Goal: Complete application form

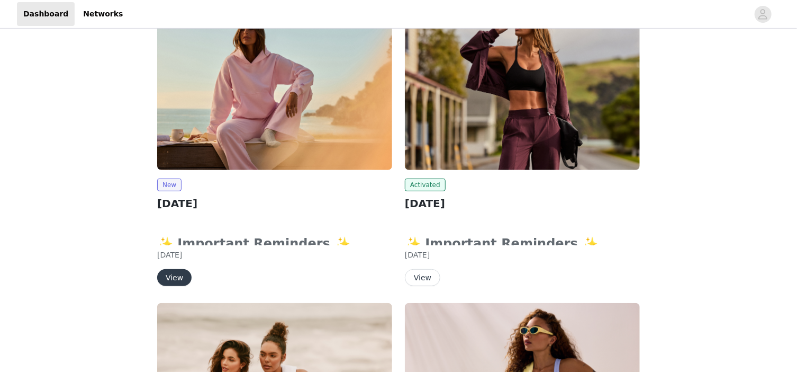
scroll to position [212, 0]
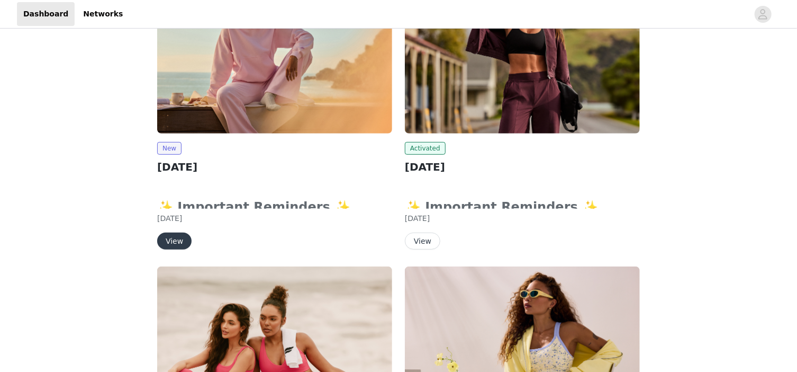
click at [178, 240] on button "View" at bounding box center [174, 240] width 34 height 17
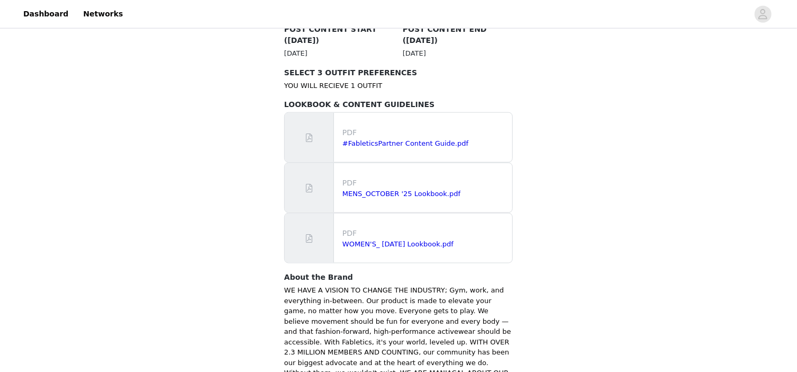
scroll to position [635, 0]
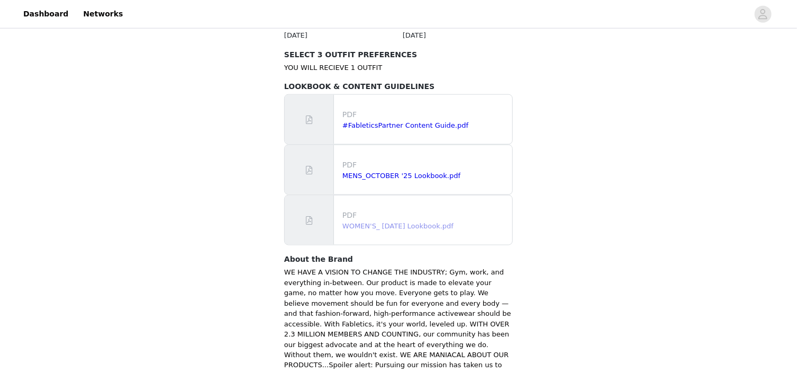
click at [396, 222] on link "WOMEN'S_ [DATE] Lookbook.pdf" at bounding box center [398, 226] width 111 height 8
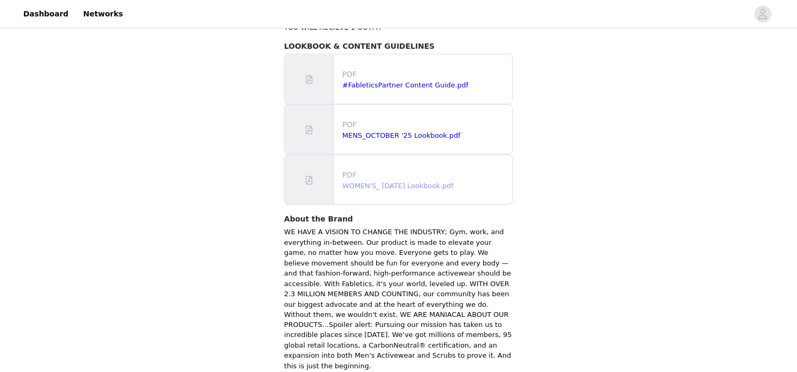
scroll to position [711, 0]
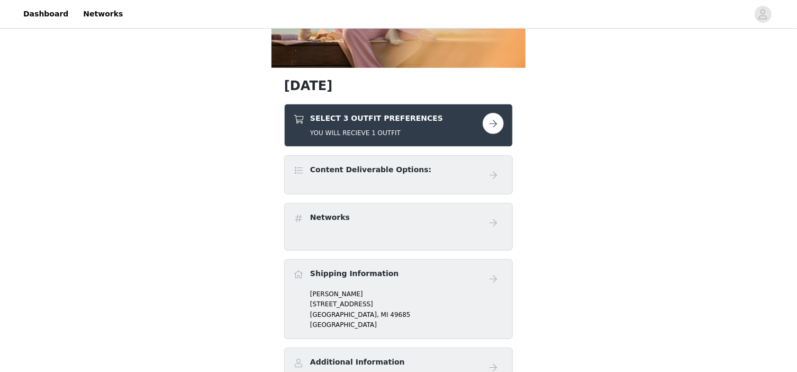
scroll to position [159, 0]
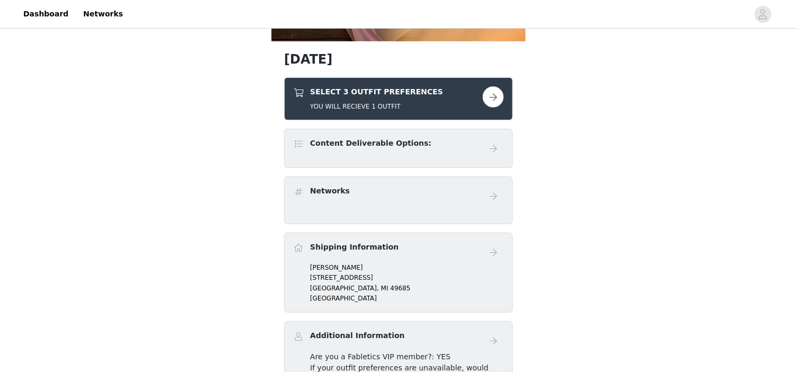
click at [467, 149] on div "Content Deliverable Options:" at bounding box center [388, 145] width 190 height 15
click at [496, 99] on button "button" at bounding box center [493, 96] width 21 height 21
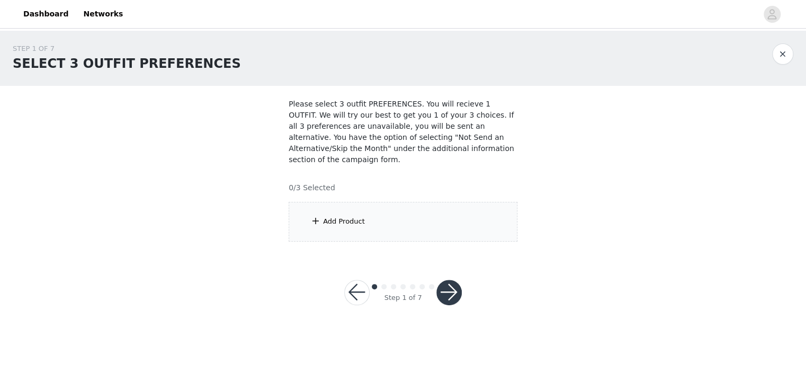
click at [346, 216] on div "Add Product" at bounding box center [344, 221] width 42 height 11
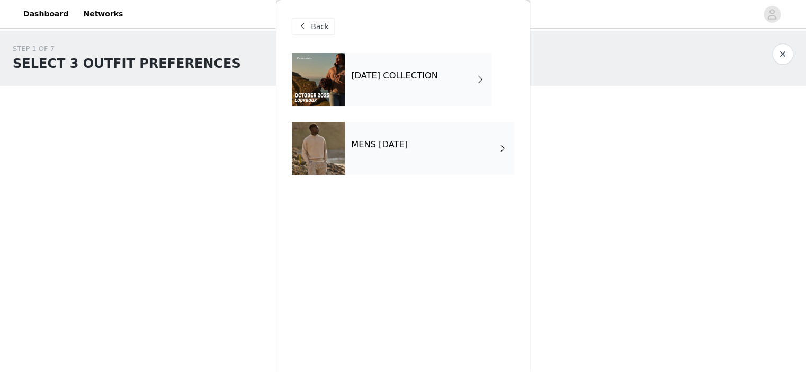
click at [438, 78] on h4 "[DATE] COLLECTION" at bounding box center [394, 76] width 87 height 10
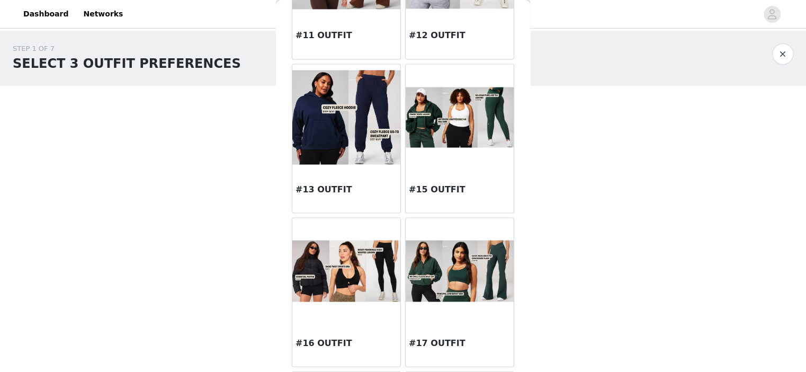
scroll to position [900, 0]
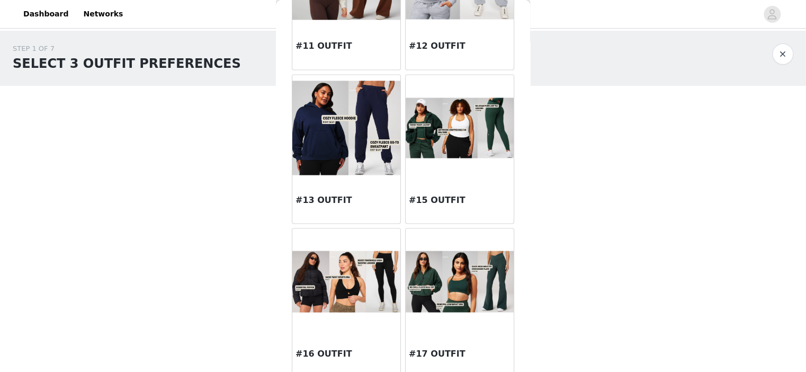
click at [475, 130] on img at bounding box center [460, 127] width 108 height 61
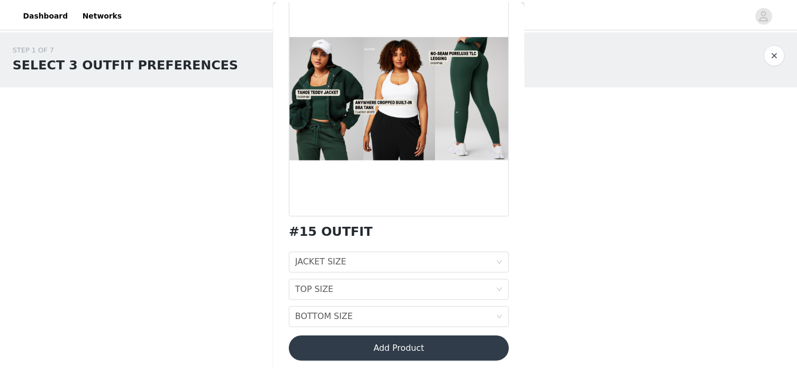
scroll to position [78, 0]
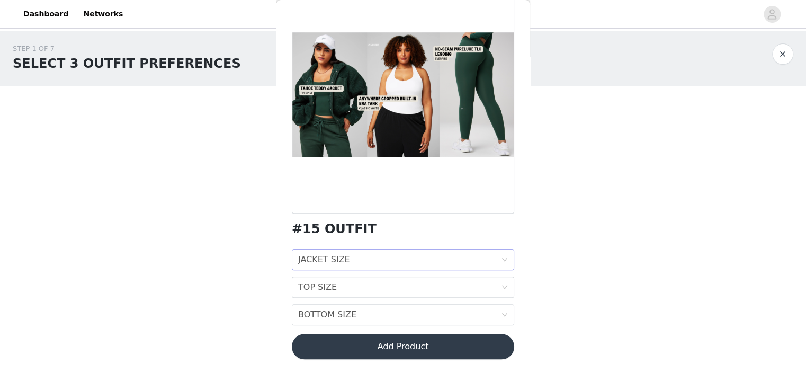
click at [376, 259] on div "JACKET SIZE JACKET SIZE" at bounding box center [399, 259] width 203 height 20
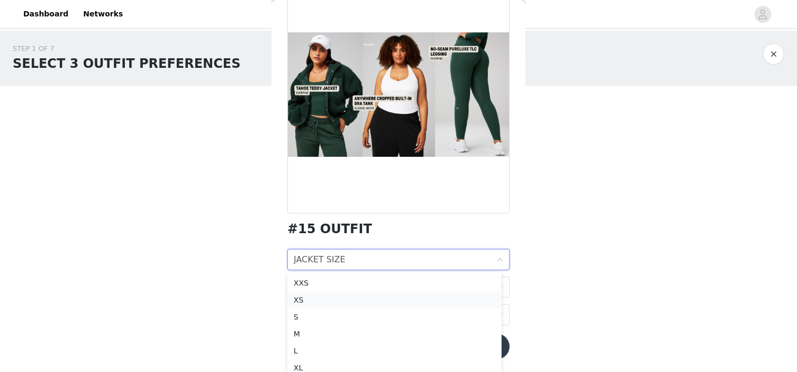
click at [346, 301] on div "XS" at bounding box center [395, 300] width 202 height 12
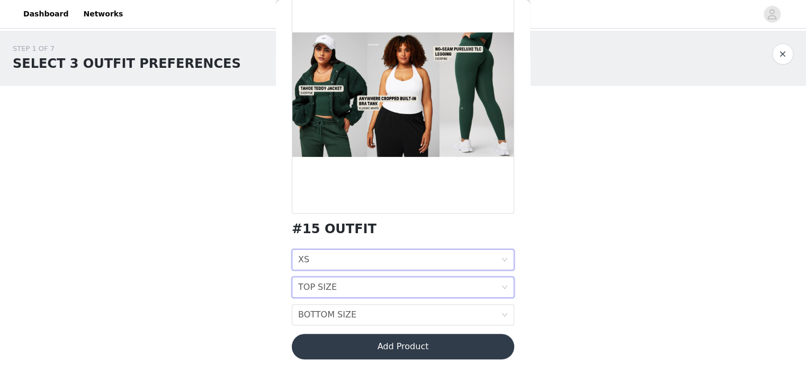
click at [356, 290] on div "TOP SIZE TOP SIZE" at bounding box center [399, 287] width 203 height 20
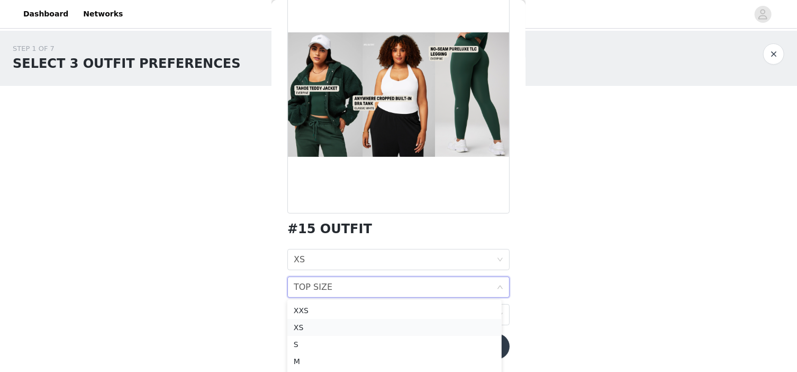
click at [305, 325] on div "XS" at bounding box center [395, 327] width 202 height 12
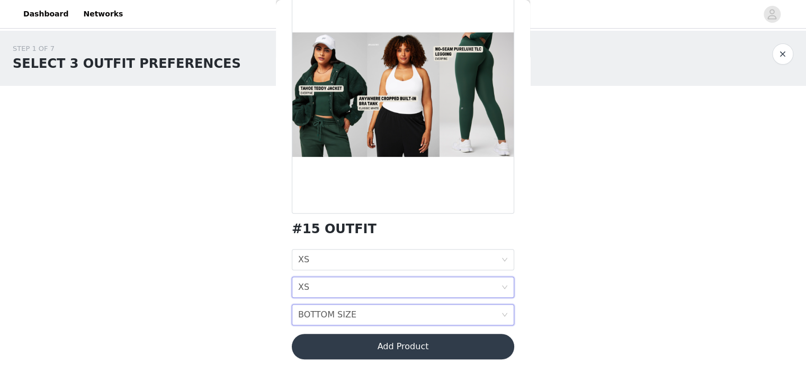
click at [372, 315] on div "BOTTOM SIZE BOTTOM SIZE" at bounding box center [399, 314] width 203 height 20
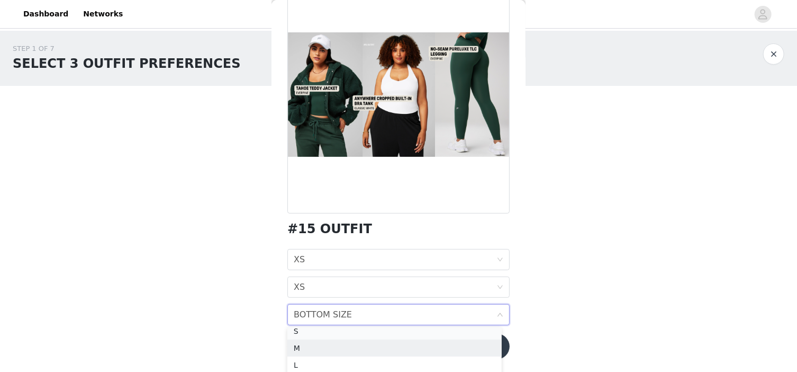
scroll to position [36, 0]
click at [310, 330] on div "S" at bounding box center [395, 336] width 202 height 12
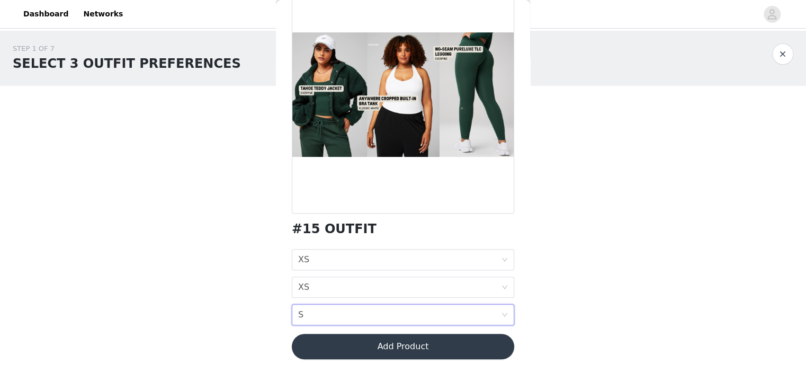
click at [361, 352] on button "Add Product" at bounding box center [403, 346] width 222 height 25
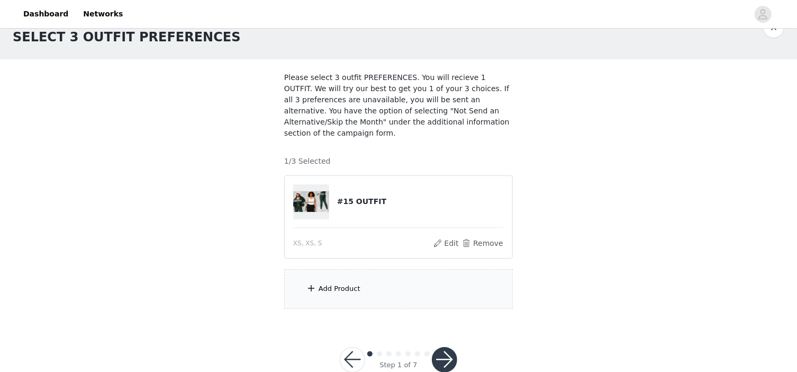
scroll to position [41, 0]
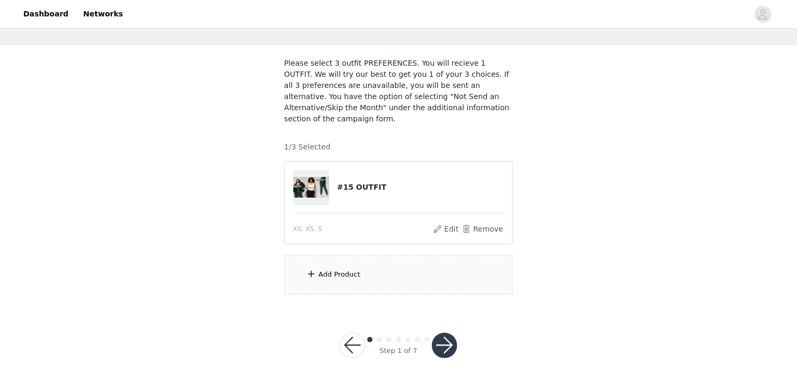
click at [343, 269] on div "Add Product" at bounding box center [340, 274] width 42 height 11
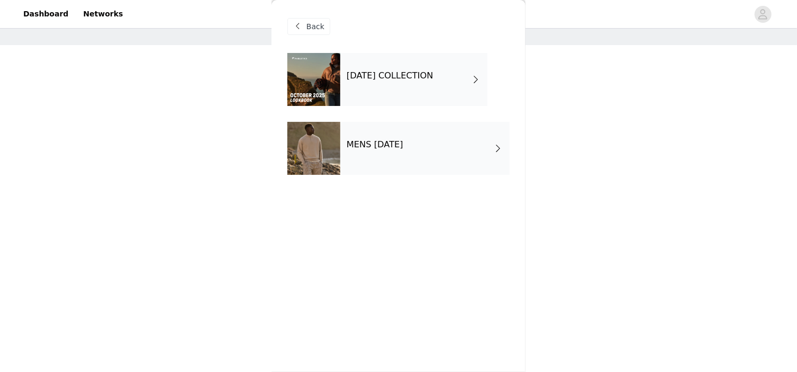
click at [424, 77] on h4 "[DATE] COLLECTION" at bounding box center [390, 76] width 87 height 10
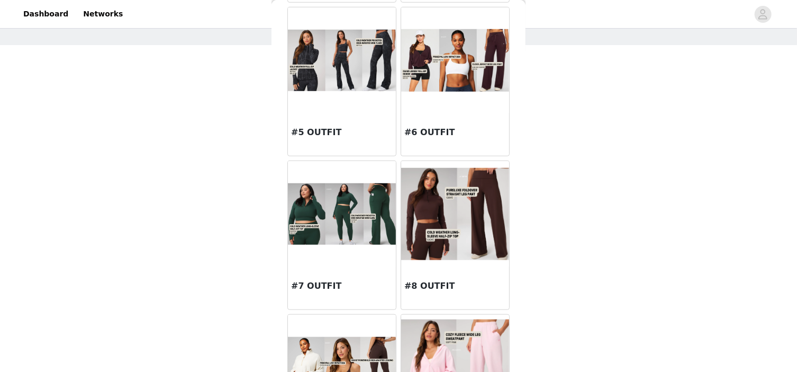
scroll to position [371, 0]
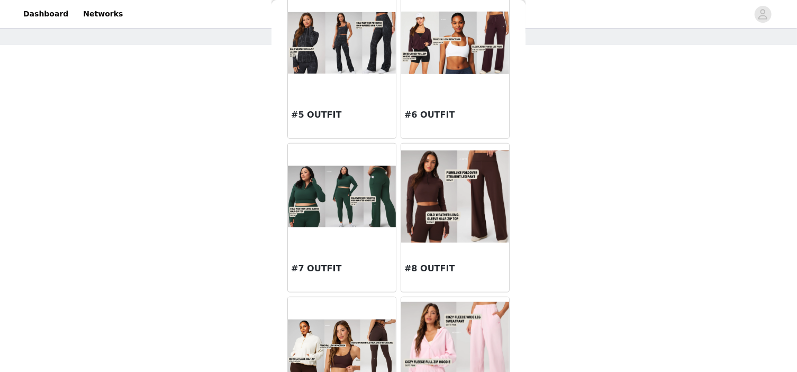
click at [441, 202] on img at bounding box center [455, 196] width 108 height 92
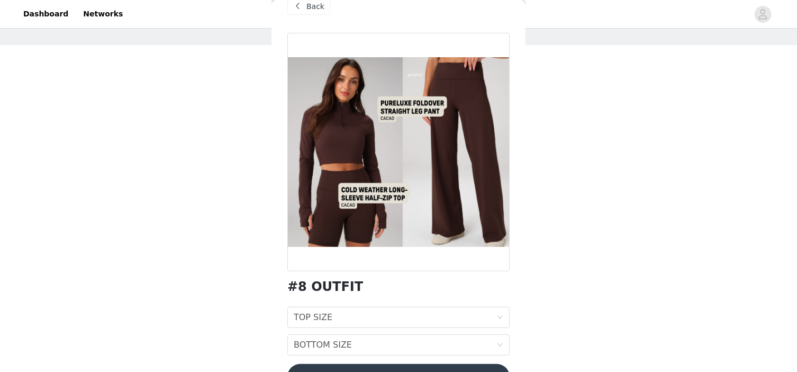
scroll to position [50, 0]
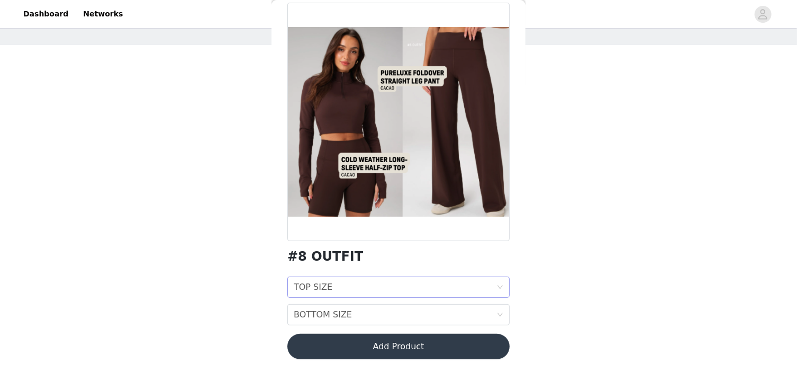
click at [318, 291] on div "TOP SIZE" at bounding box center [313, 287] width 39 height 20
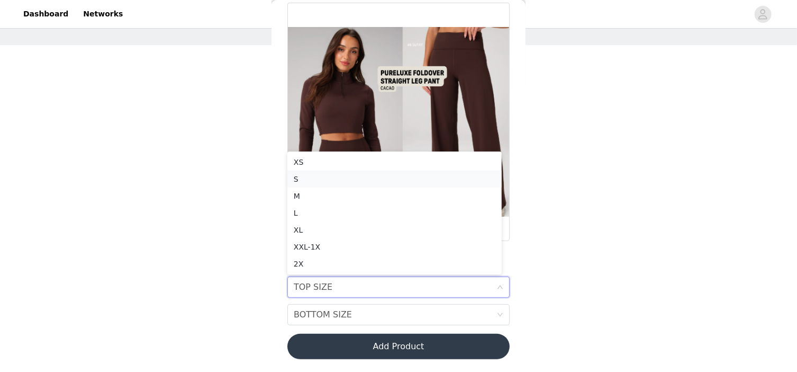
click at [310, 177] on div "S" at bounding box center [395, 179] width 202 height 12
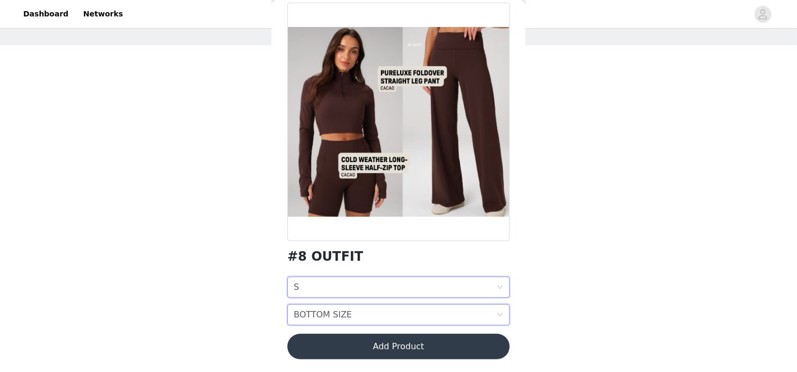
click at [319, 305] on div "BOTTOM SIZE" at bounding box center [323, 314] width 58 height 20
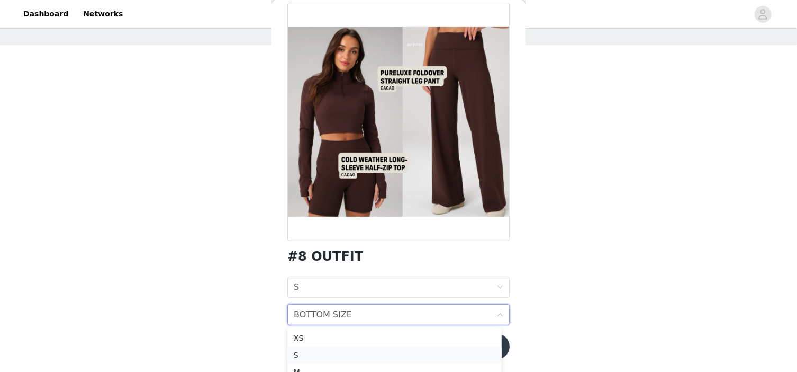
click at [303, 349] on div "S" at bounding box center [395, 355] width 202 height 12
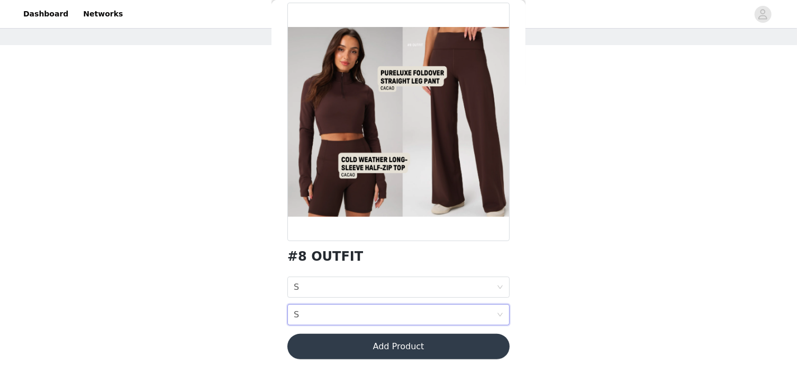
click at [448, 348] on button "Add Product" at bounding box center [399, 346] width 222 height 25
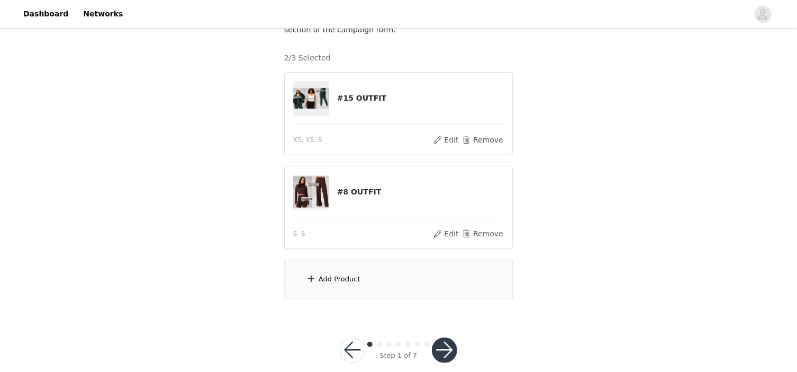
scroll to position [134, 0]
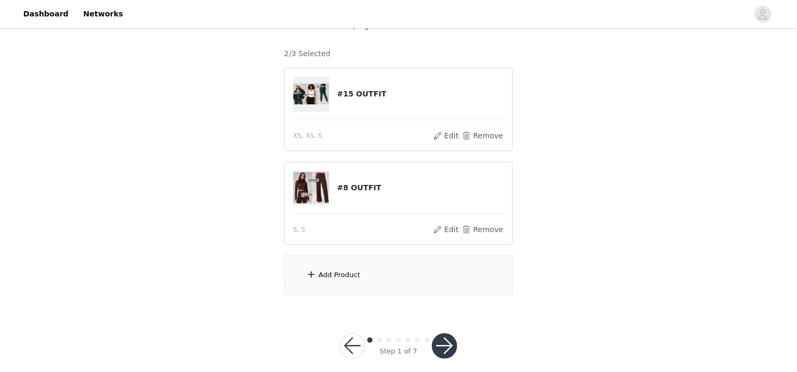
click at [338, 270] on div "Add Product" at bounding box center [340, 275] width 42 height 11
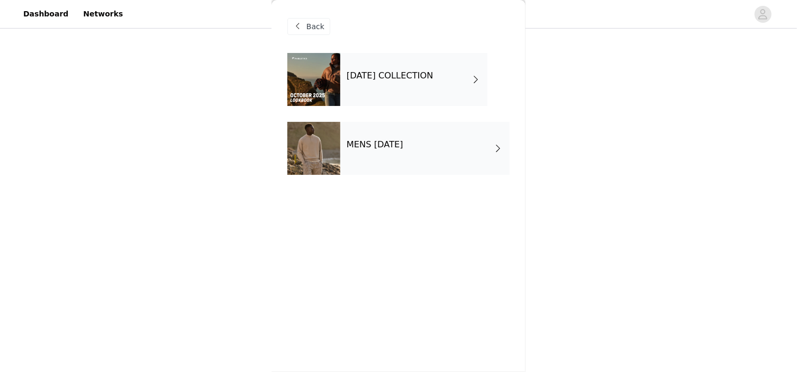
click at [319, 24] on span "Back" at bounding box center [316, 26] width 18 height 11
click at [298, 23] on span at bounding box center [298, 26] width 13 height 13
click at [409, 75] on h4 "[DATE] COLLECTION" at bounding box center [390, 76] width 87 height 10
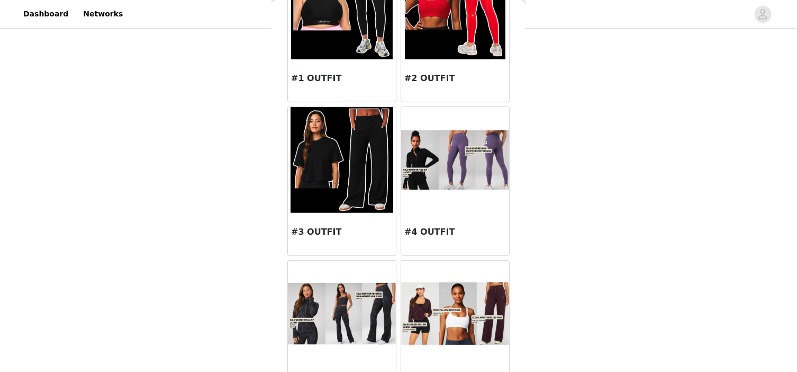
scroll to position [265, 0]
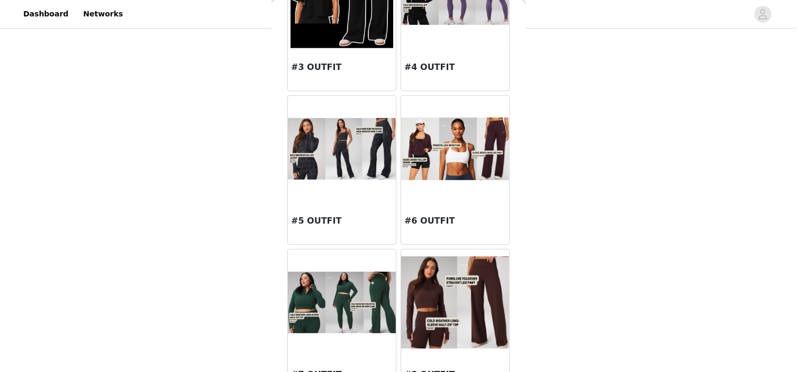
click at [328, 152] on img at bounding box center [342, 148] width 108 height 61
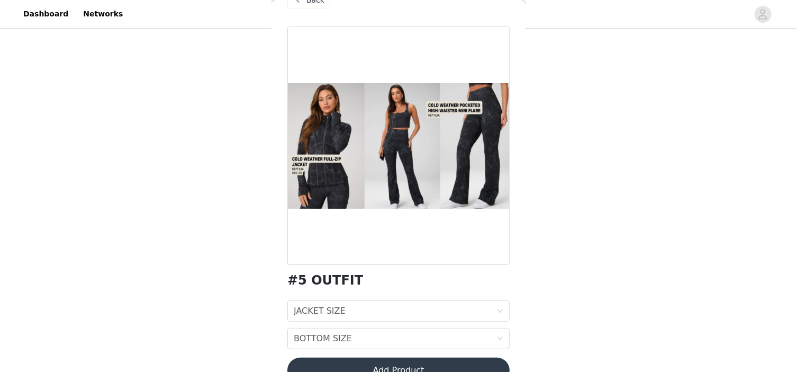
scroll to position [50, 0]
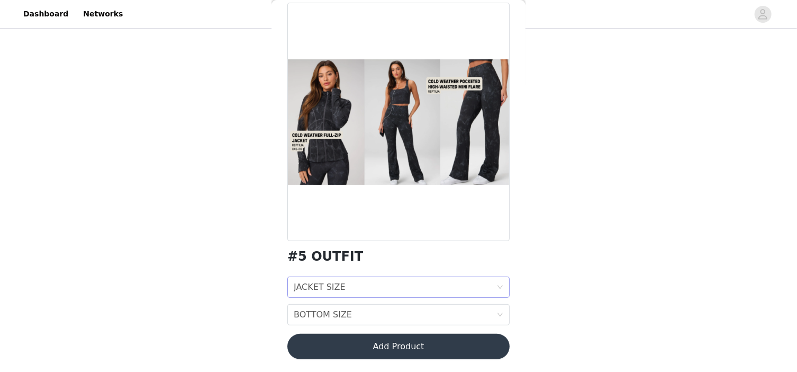
click at [377, 293] on div "JACKET SIZE JACKET SIZE" at bounding box center [395, 287] width 203 height 20
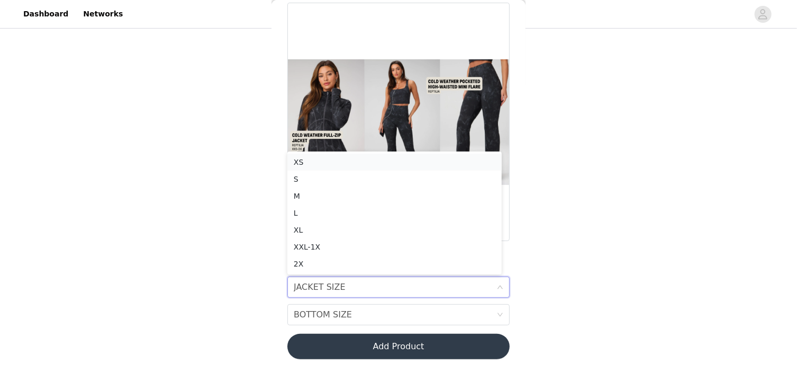
click at [325, 159] on div "XS" at bounding box center [395, 162] width 202 height 12
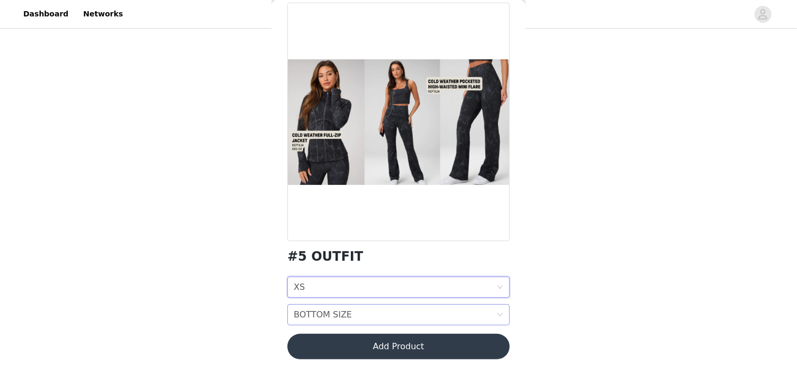
click at [336, 311] on div "BOTTOM SIZE" at bounding box center [323, 314] width 58 height 20
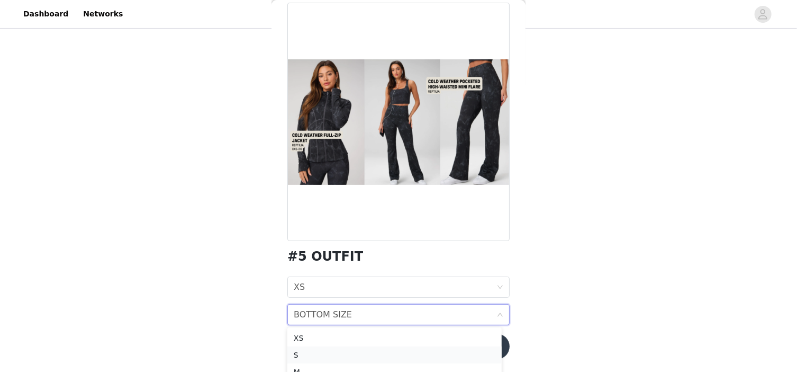
drag, startPoint x: 321, startPoint y: 356, endPoint x: 317, endPoint y: 352, distance: 6.0
click at [318, 353] on div "S" at bounding box center [395, 355] width 202 height 12
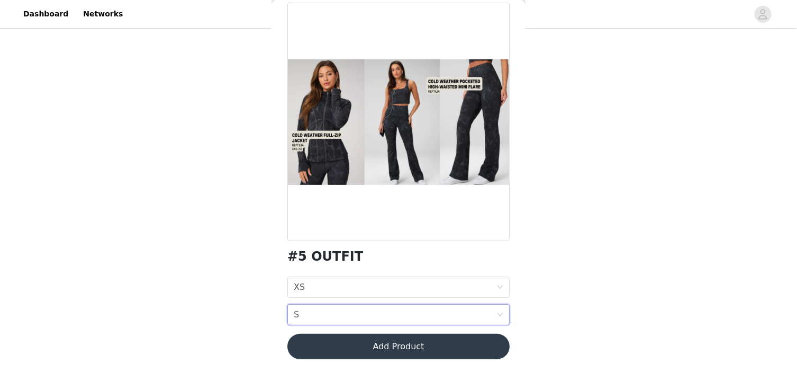
click at [353, 349] on button "Add Product" at bounding box center [399, 346] width 222 height 25
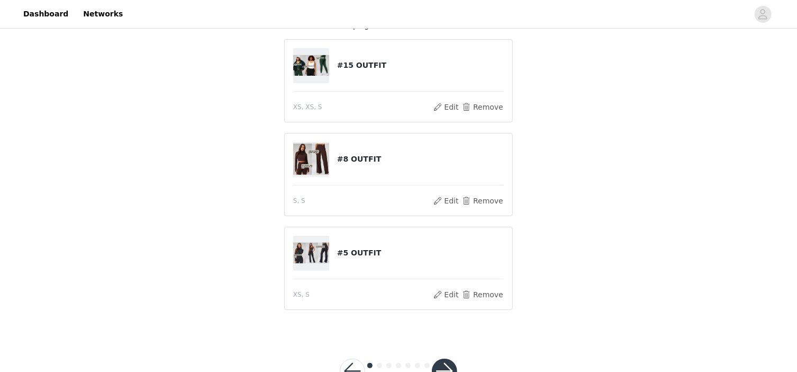
scroll to position [159, 0]
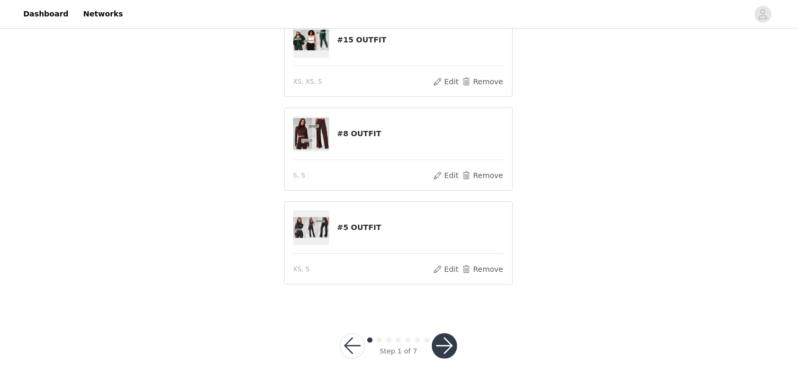
click at [445, 333] on button "button" at bounding box center [444, 345] width 25 height 25
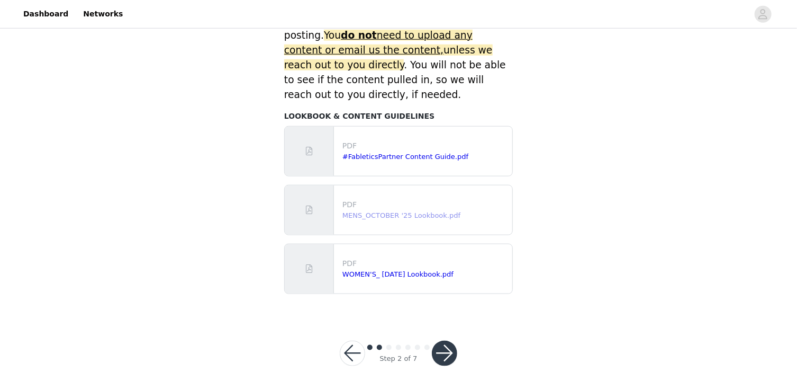
scroll to position [528, 0]
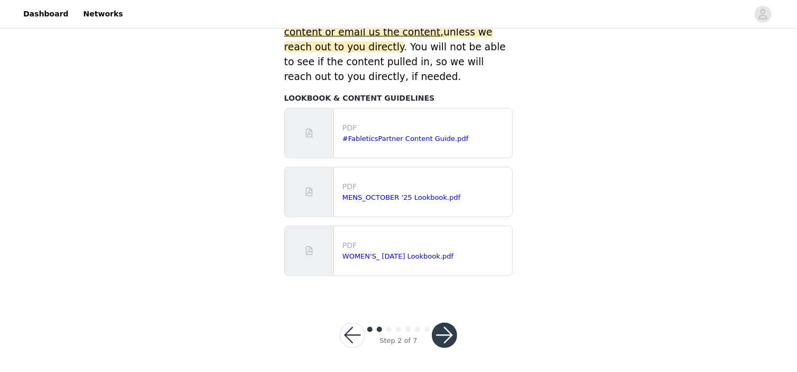
click at [445, 331] on button "button" at bounding box center [444, 334] width 25 height 25
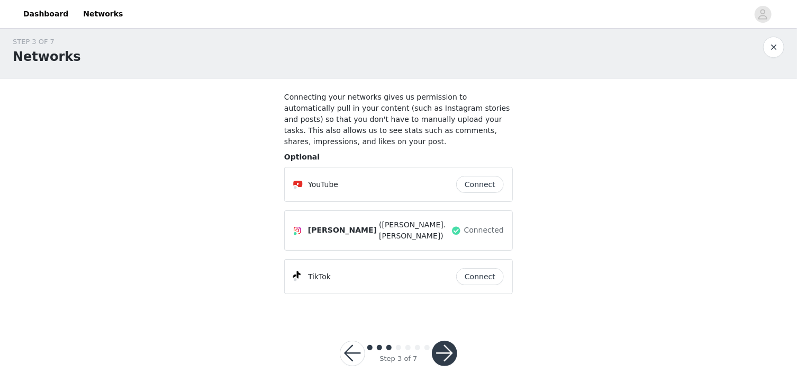
scroll to position [9, 0]
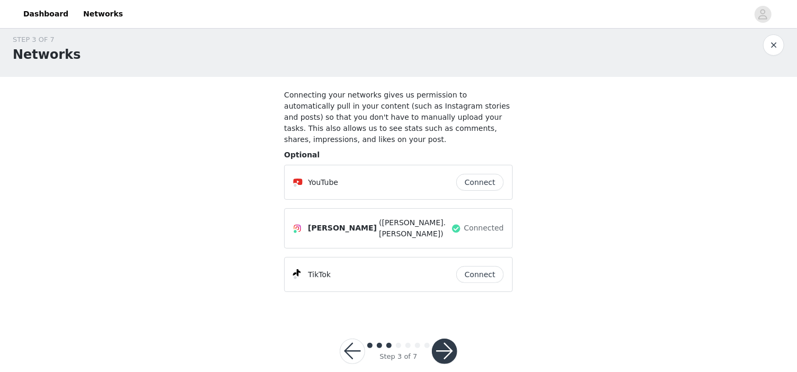
click at [440, 338] on button "button" at bounding box center [444, 350] width 25 height 25
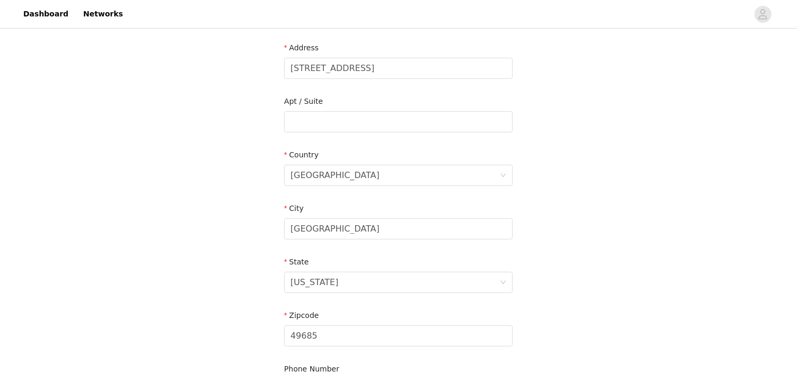
scroll to position [350, 0]
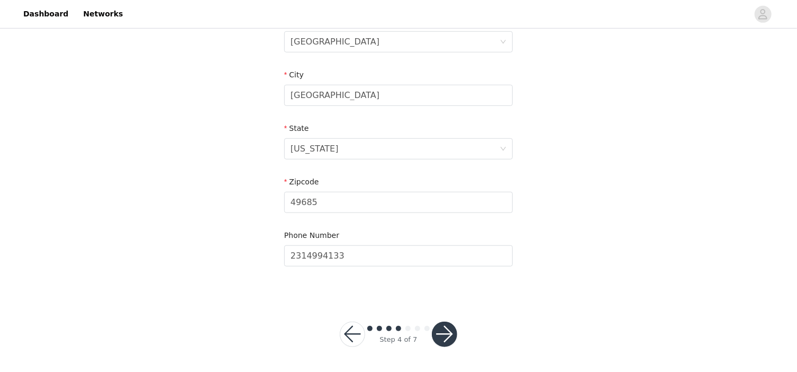
click at [451, 333] on button "button" at bounding box center [444, 333] width 25 height 25
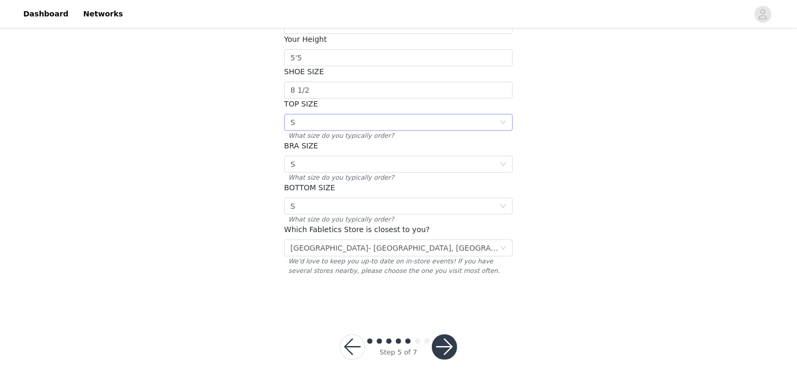
scroll to position [198, 0]
click at [447, 333] on button "button" at bounding box center [444, 345] width 25 height 25
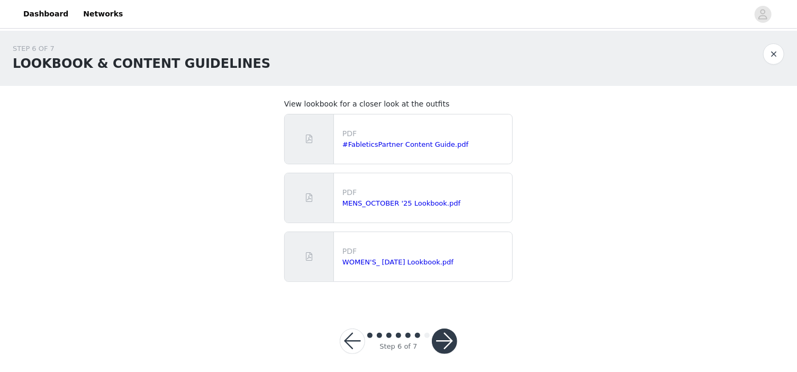
click at [445, 337] on button "button" at bounding box center [444, 340] width 25 height 25
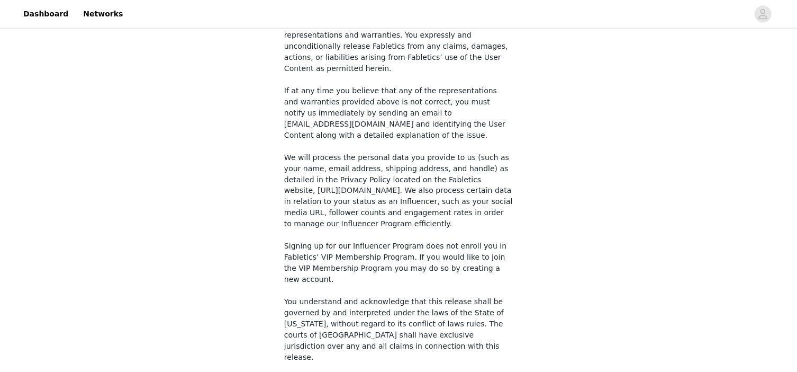
scroll to position [807, 0]
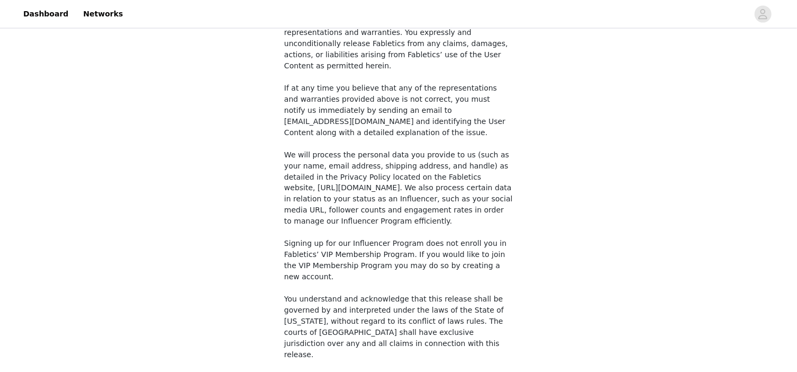
checkbox input "true"
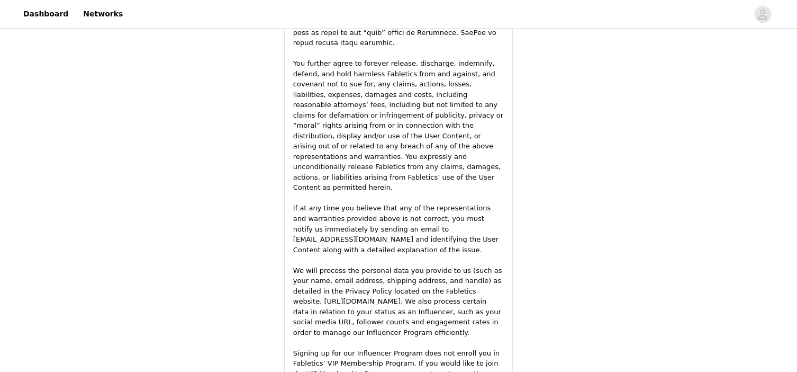
scroll to position [1515, 0]
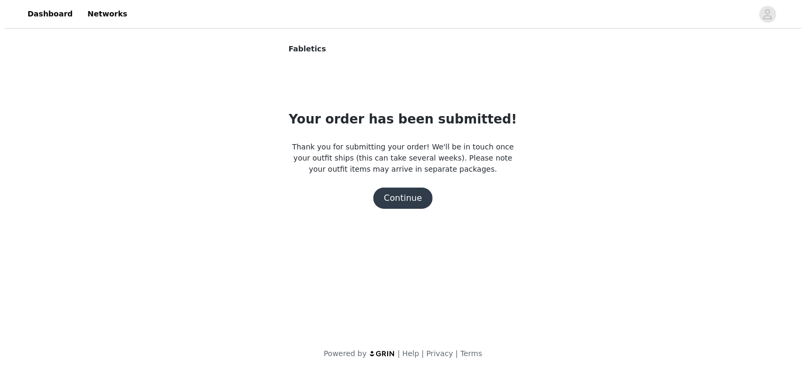
scroll to position [0, 0]
click at [421, 189] on button "Continue" at bounding box center [402, 197] width 59 height 21
click at [403, 202] on button "Continue" at bounding box center [402, 197] width 59 height 21
